Goal: Task Accomplishment & Management: Use online tool/utility

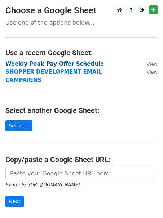
click at [56, 65] on strong "Weekly Peak Pay Offer Schedule" at bounding box center [54, 64] width 99 height 7
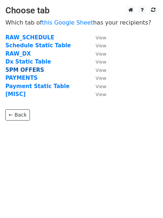
click at [17, 70] on strong "5PM OFFERS" at bounding box center [24, 70] width 39 height 7
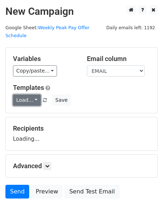
click at [30, 96] on link "Load..." at bounding box center [27, 100] width 28 height 11
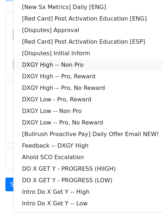
scroll to position [63, 0]
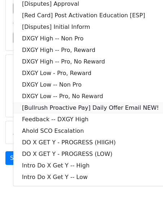
click at [58, 102] on link "[Bullrush Proactive Pay] Daily Offer Email NEW!" at bounding box center [90, 108] width 155 height 12
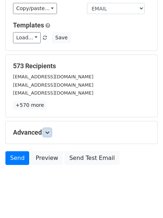
click at [51, 129] on link at bounding box center [47, 133] width 8 height 8
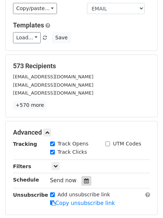
click at [82, 176] on div at bounding box center [87, 180] width 10 height 9
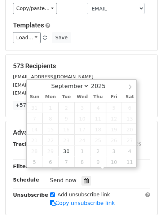
click at [66, 145] on span "23" at bounding box center [67, 140] width 16 height 11
type input "2025-09-30 12:00"
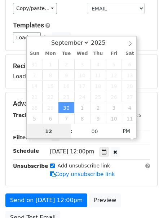
scroll to position [0, 0]
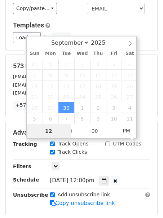
type input "2"
type input "2025-09-30 14:00"
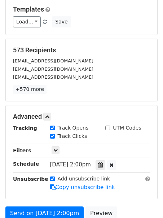
scroll to position [83, 0]
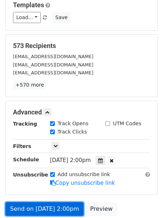
click at [32, 202] on link "Send on Sep 30 at 2:00pm" at bounding box center [44, 209] width 78 height 14
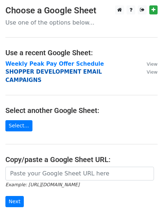
click at [27, 73] on strong "SHOPPER DEVELOPMENT EMAIL CAMPAIGNS" at bounding box center [53, 76] width 97 height 15
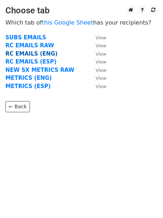
click at [35, 53] on strong "RC EMAILS (ENG)" at bounding box center [31, 54] width 52 height 7
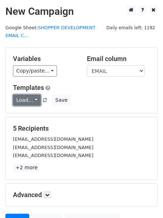
click at [29, 99] on link "Load..." at bounding box center [27, 100] width 28 height 11
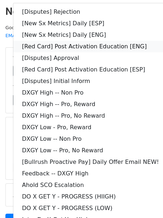
click at [61, 46] on link "[Red Card] Post Activation Education [ENG]" at bounding box center [90, 47] width 155 height 12
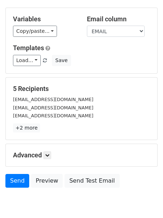
scroll to position [70, 0]
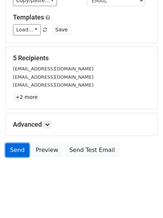
click at [14, 149] on link "Send" at bounding box center [17, 150] width 24 height 14
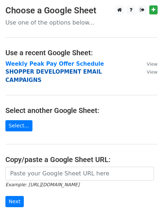
click at [45, 72] on strong "SHOPPER DEVELOPMENT EMAIL CAMPAIGNS" at bounding box center [53, 76] width 97 height 15
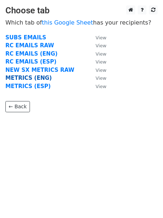
click at [36, 78] on strong "METRICS (ENG)" at bounding box center [28, 78] width 47 height 7
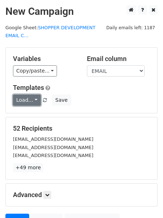
click at [25, 103] on link "Load..." at bounding box center [27, 100] width 28 height 11
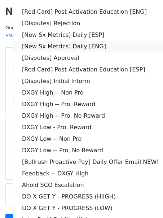
click at [47, 46] on link "[New Sx Metrics] Daily [ENG]" at bounding box center [90, 47] width 155 height 12
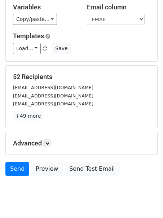
scroll to position [70, 0]
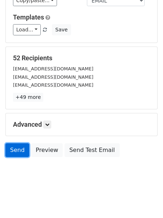
click at [24, 149] on link "Send" at bounding box center [17, 150] width 24 height 14
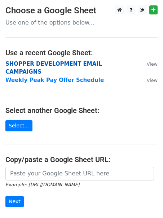
click at [14, 62] on strong "SHOPPER DEVELOPMENT EMAIL CAMPAIGNS" at bounding box center [53, 68] width 97 height 15
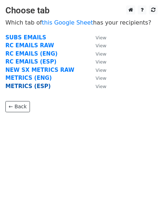
click at [17, 87] on strong "METRICS (ESP)" at bounding box center [28, 86] width 46 height 7
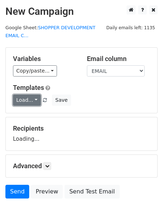
click at [17, 99] on link "Load..." at bounding box center [27, 100] width 28 height 11
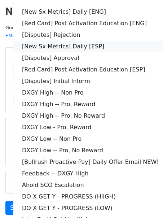
click at [69, 48] on link "[New Sx Metrics] Daily [ESP]" at bounding box center [90, 47] width 155 height 12
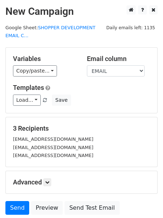
scroll to position [58, 0]
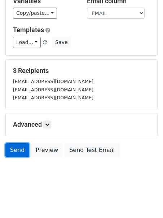
click at [11, 155] on link "Send" at bounding box center [17, 150] width 24 height 14
